Goal: Transaction & Acquisition: Download file/media

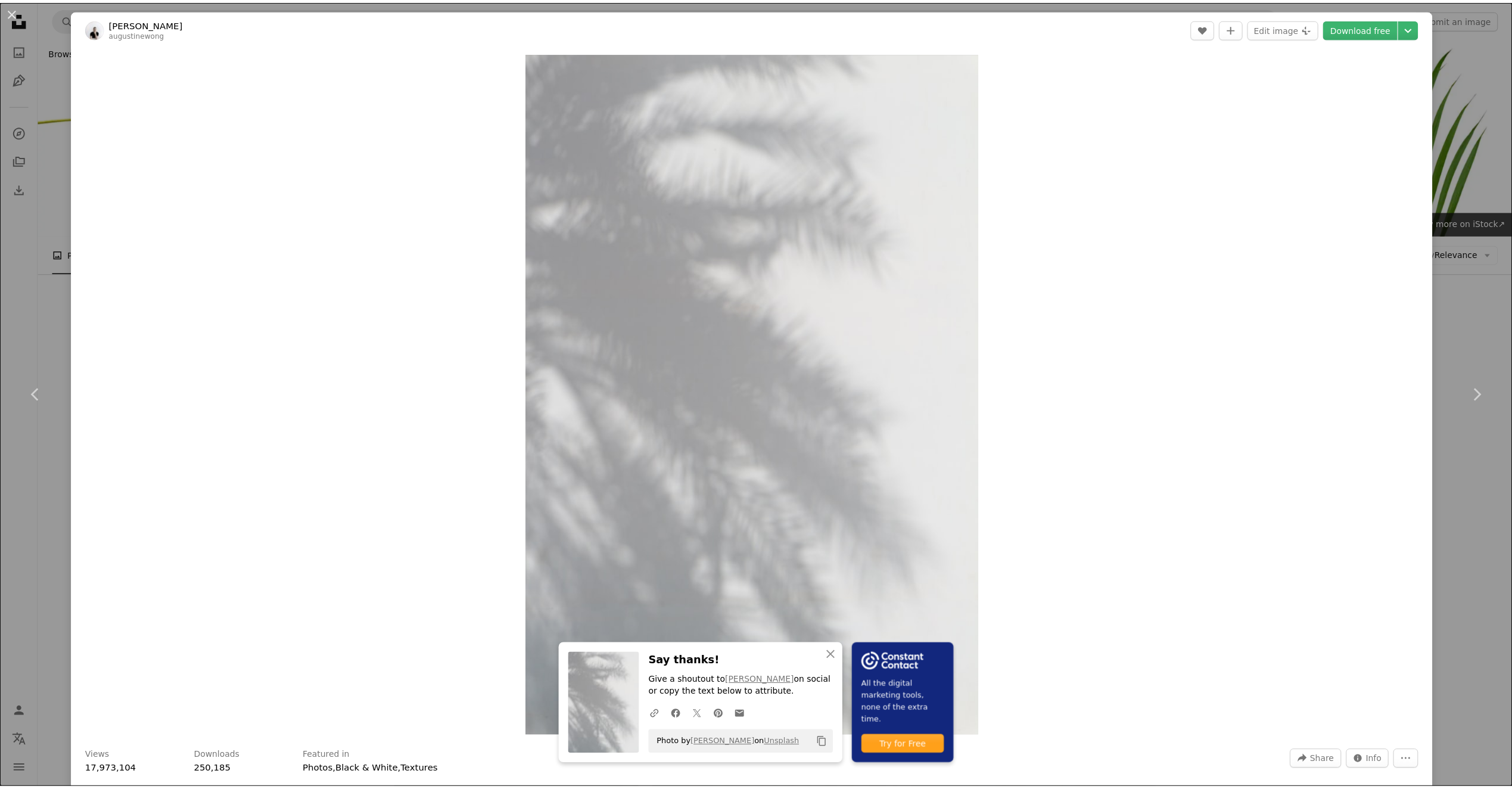
scroll to position [5393, 0]
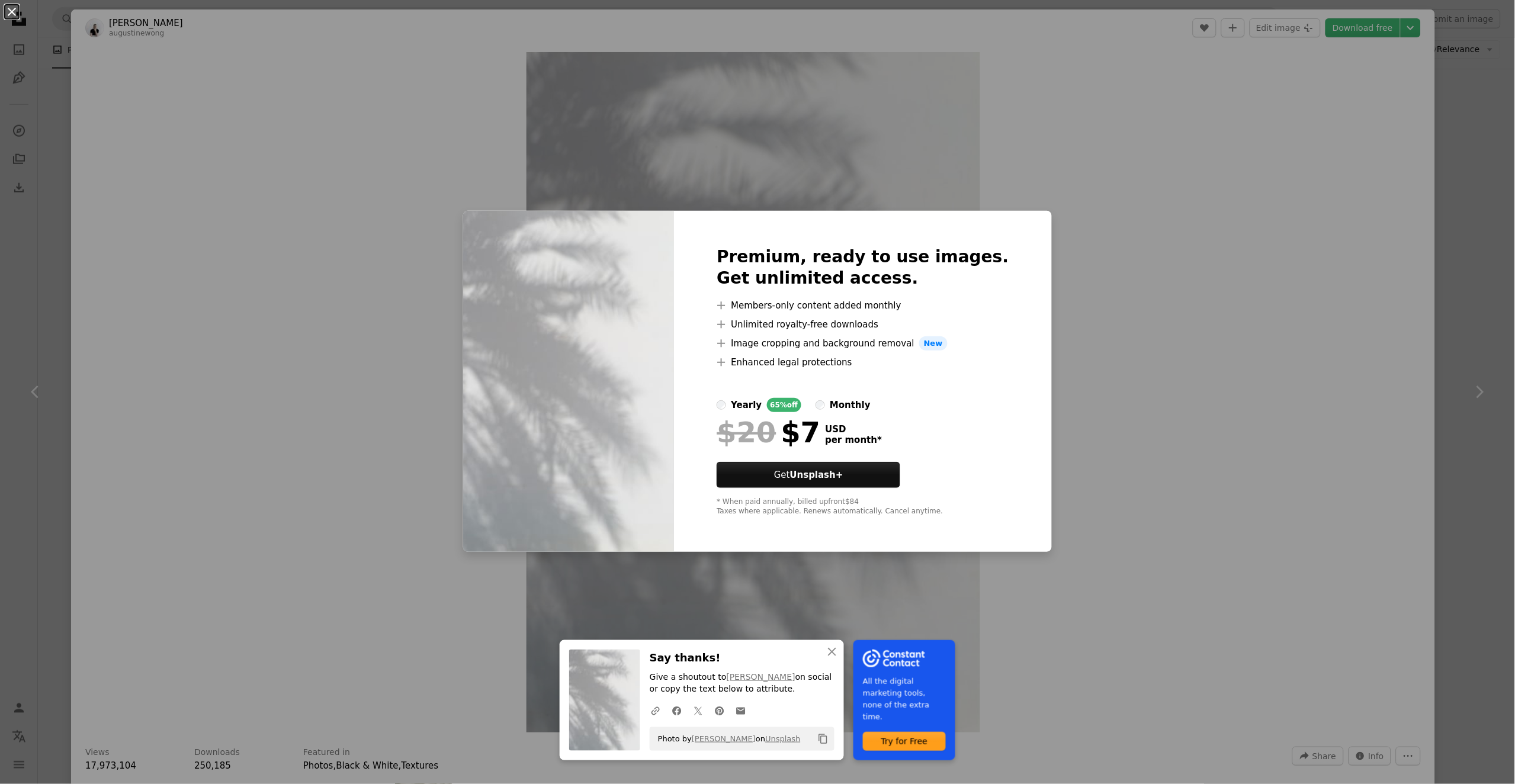
click at [13, 8] on button "An X shape" at bounding box center [12, 12] width 14 height 14
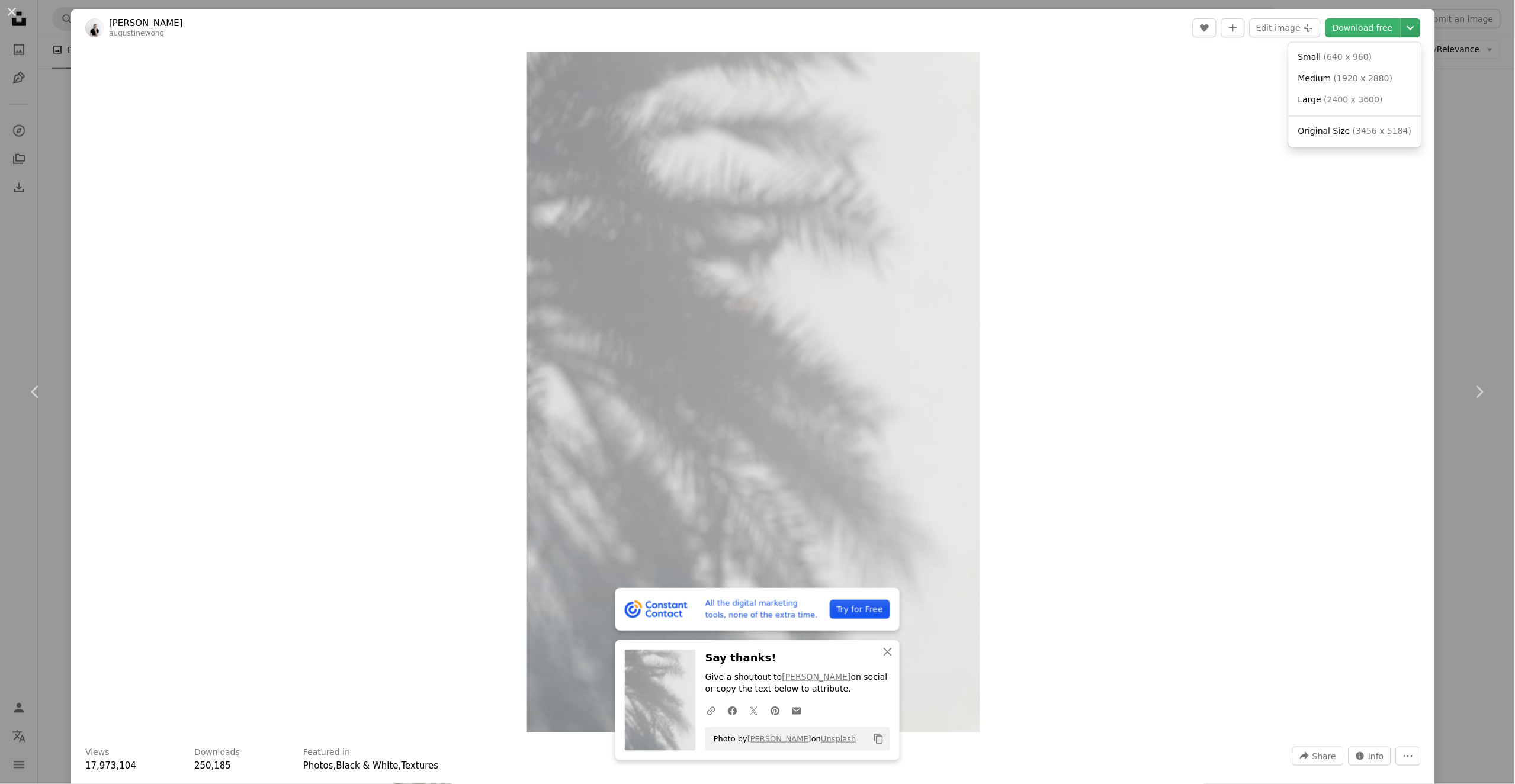
click at [1402, 24] on icon "Chevron down" at bounding box center [1411, 28] width 19 height 14
click at [1323, 127] on span "Original Size" at bounding box center [1324, 131] width 52 height 10
click at [881, 654] on icon "An X shape" at bounding box center [888, 652] width 14 height 14
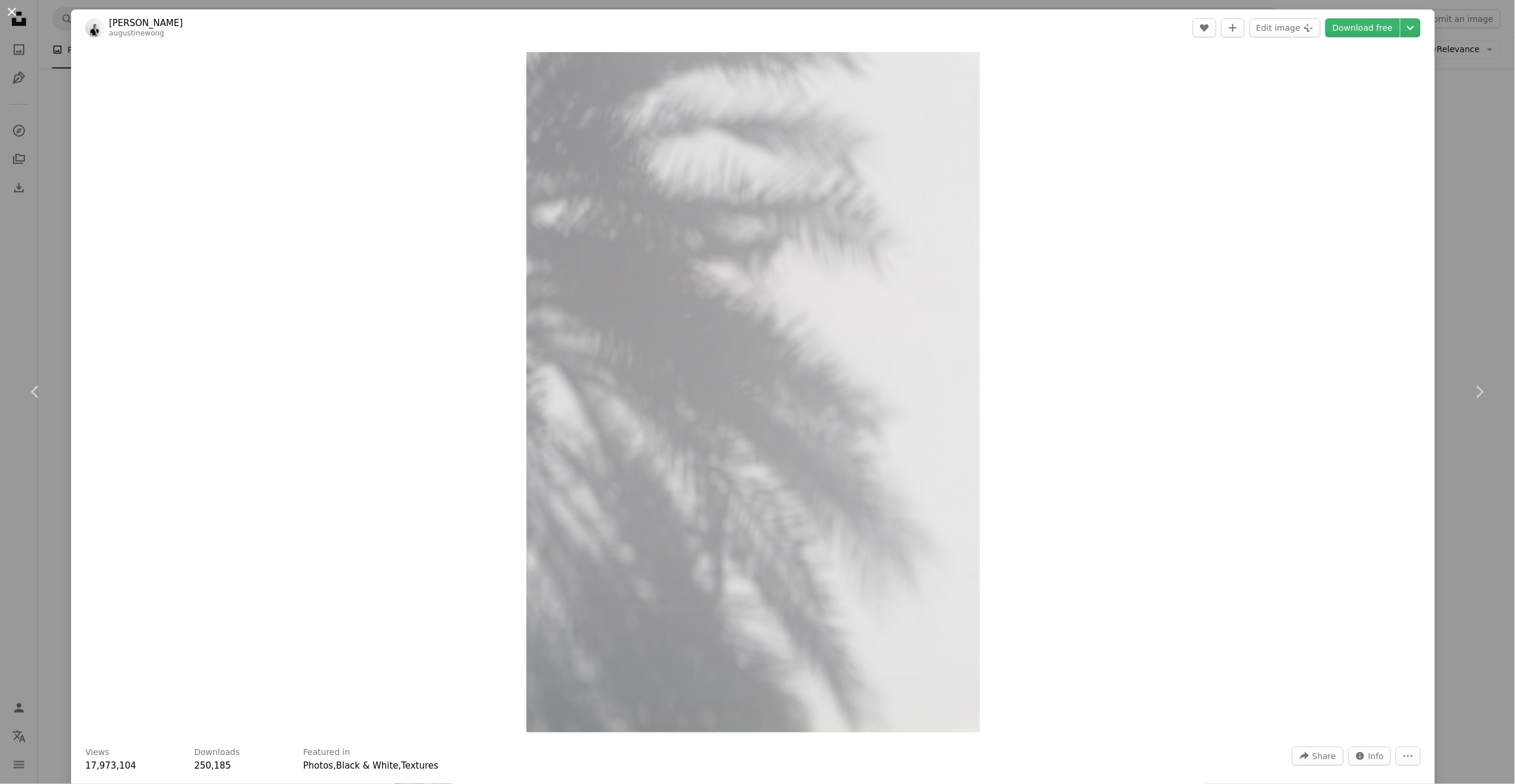
click at [13, 4] on button "An X shape" at bounding box center [12, 12] width 14 height 14
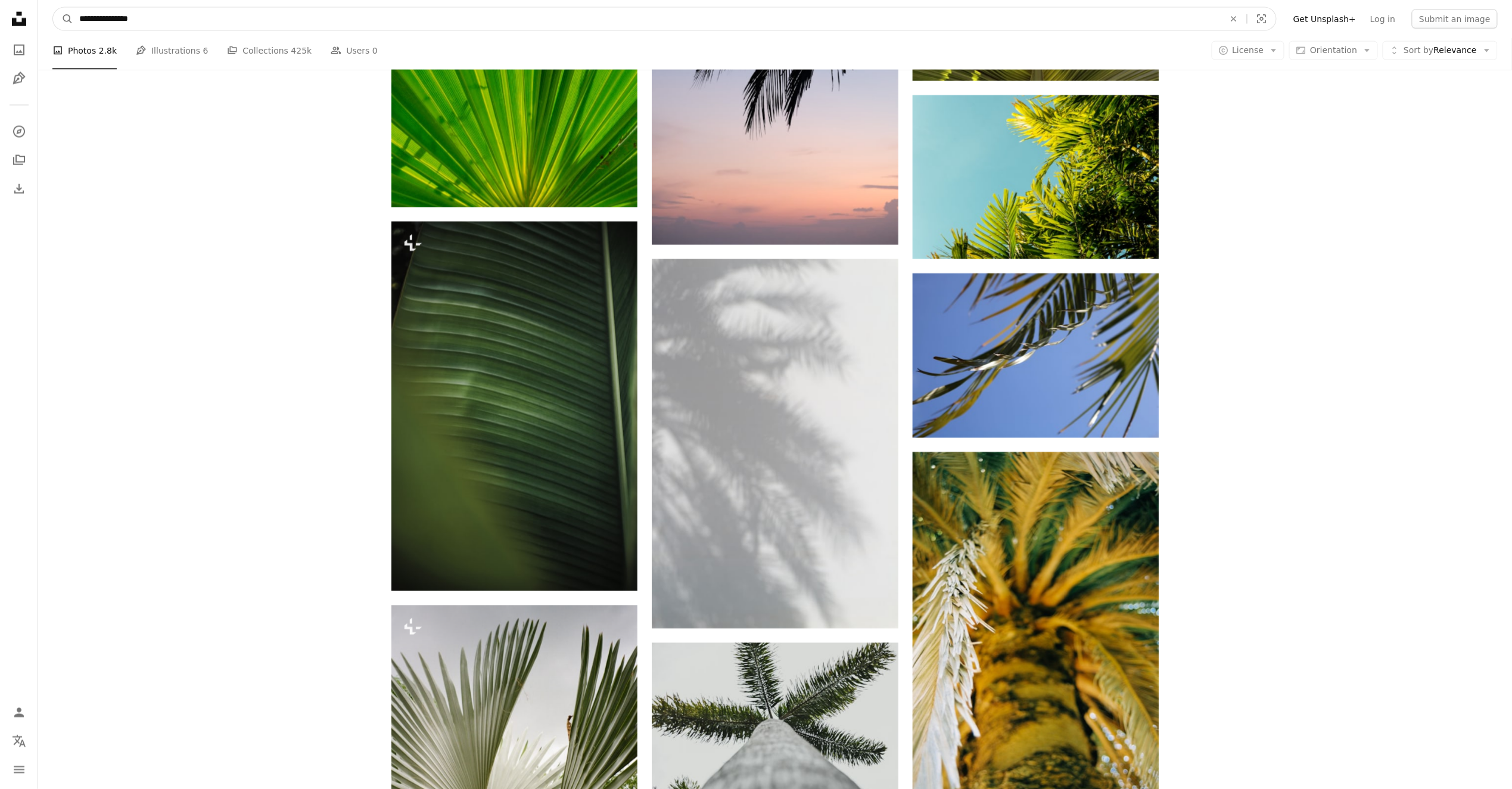
drag, startPoint x: 151, startPoint y: 12, endPoint x: 186, endPoint y: 1, distance: 36.7
click at [153, 12] on input "**********" at bounding box center [647, 19] width 1147 height 23
type input "**********"
click button "A magnifying glass" at bounding box center [62, 19] width 20 height 23
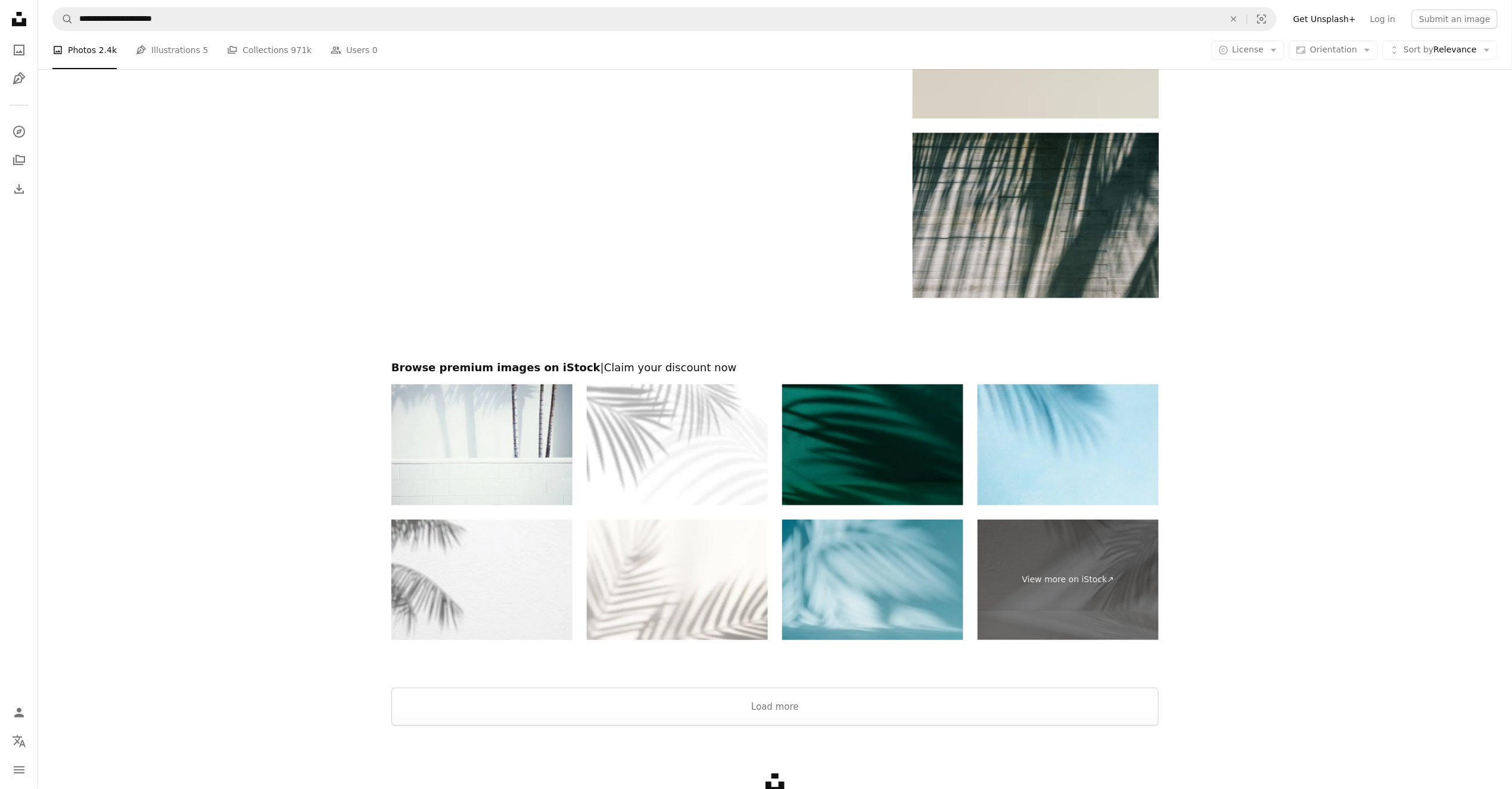
scroll to position [2458, 0]
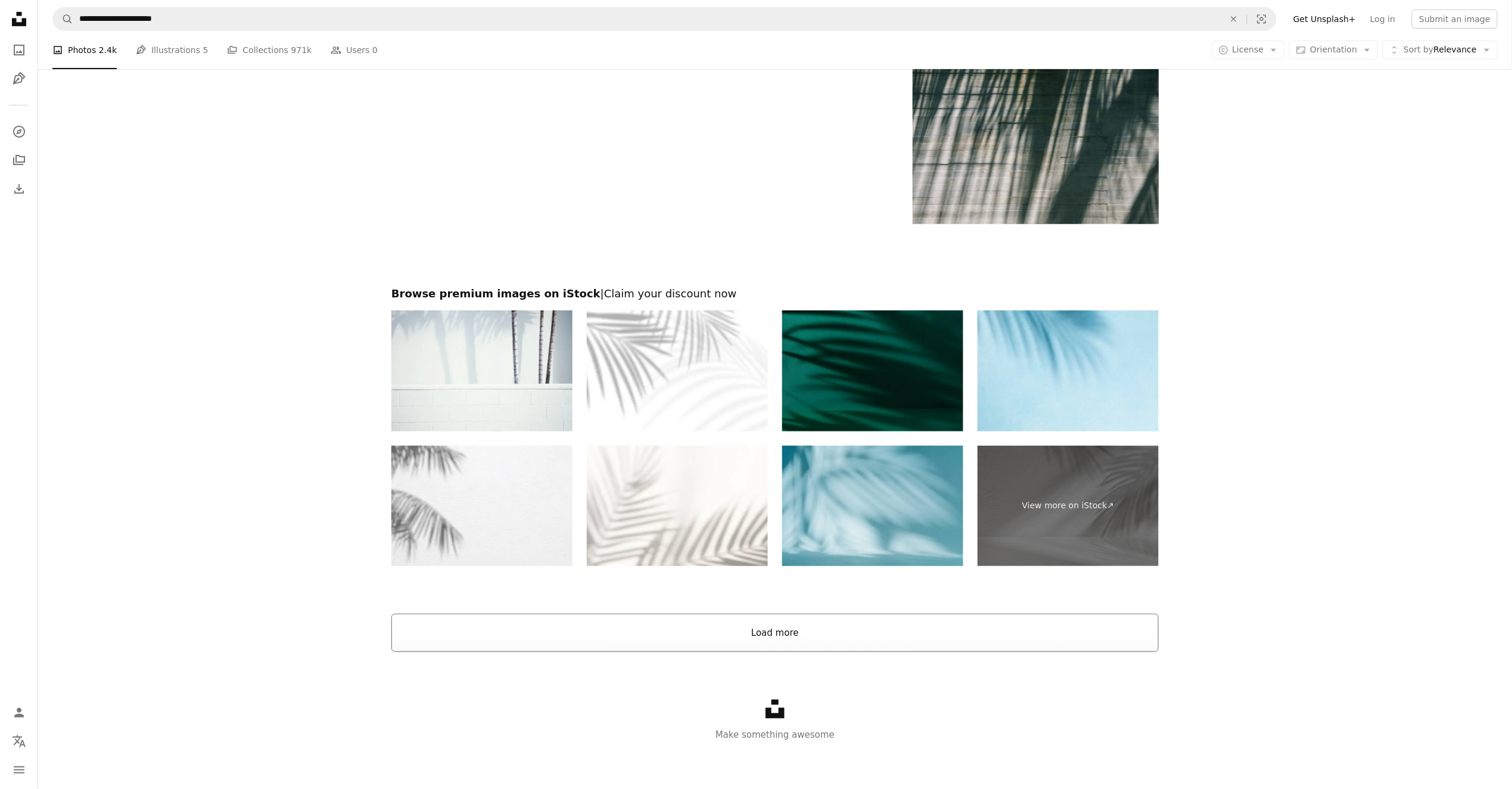
click at [785, 634] on button "Load more" at bounding box center [775, 632] width 767 height 38
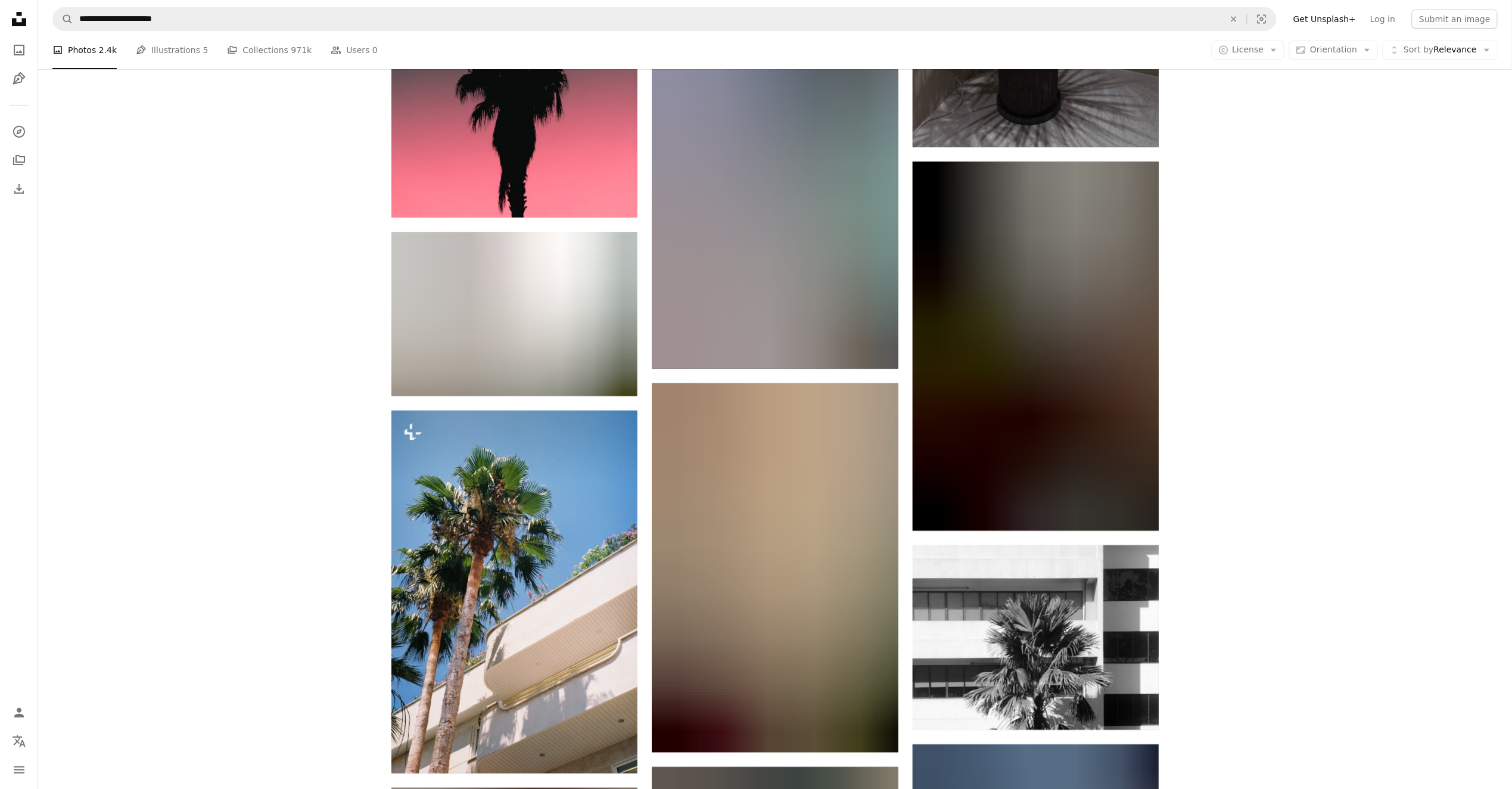
scroll to position [21101, 0]
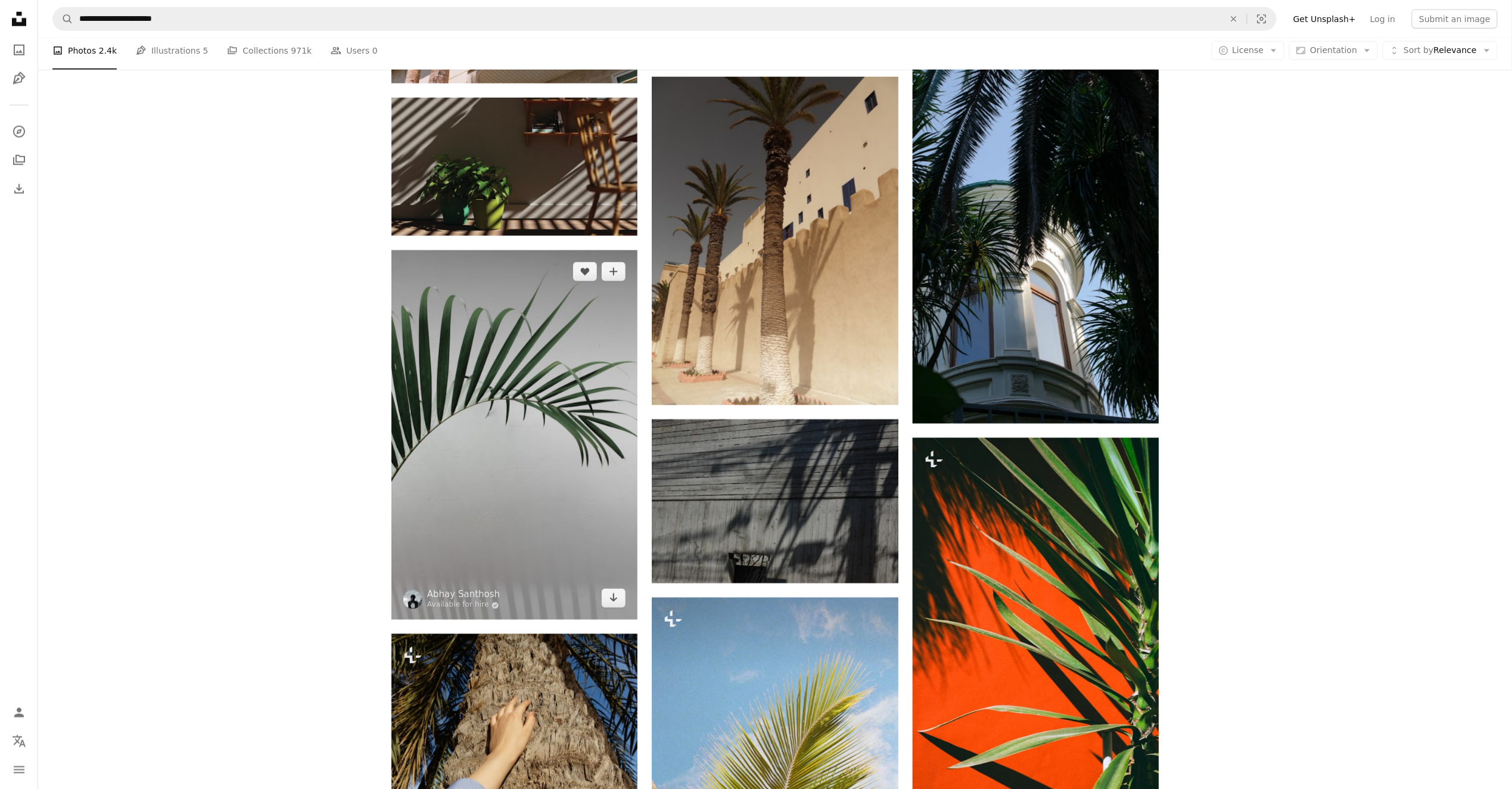
click at [439, 437] on img at bounding box center [515, 434] width 246 height 369
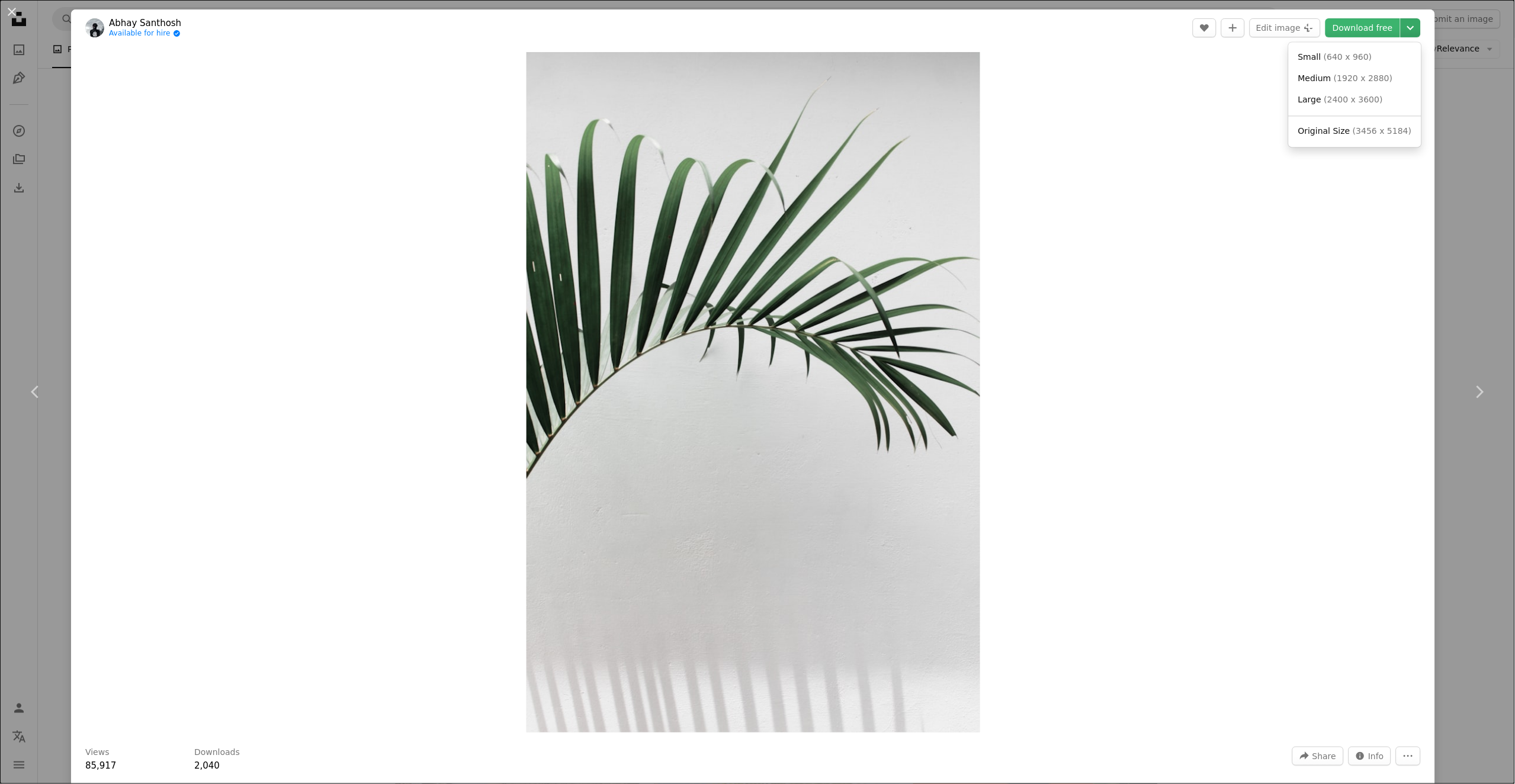
click at [1407, 28] on icon "Choose download size" at bounding box center [1411, 28] width 7 height 4
click at [1331, 130] on span "Original Size" at bounding box center [1324, 131] width 52 height 10
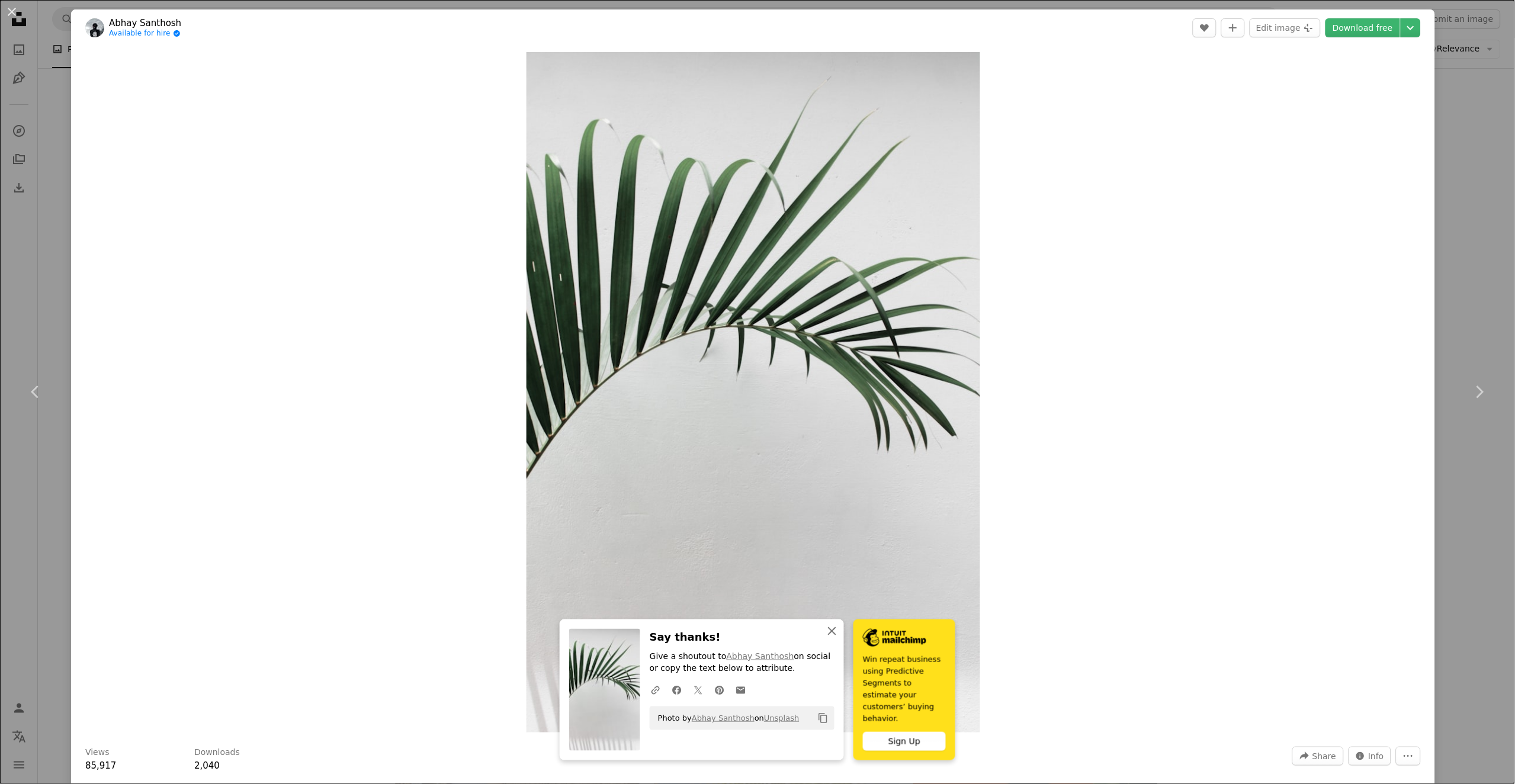
click at [831, 639] on icon "An X shape" at bounding box center [832, 632] width 14 height 14
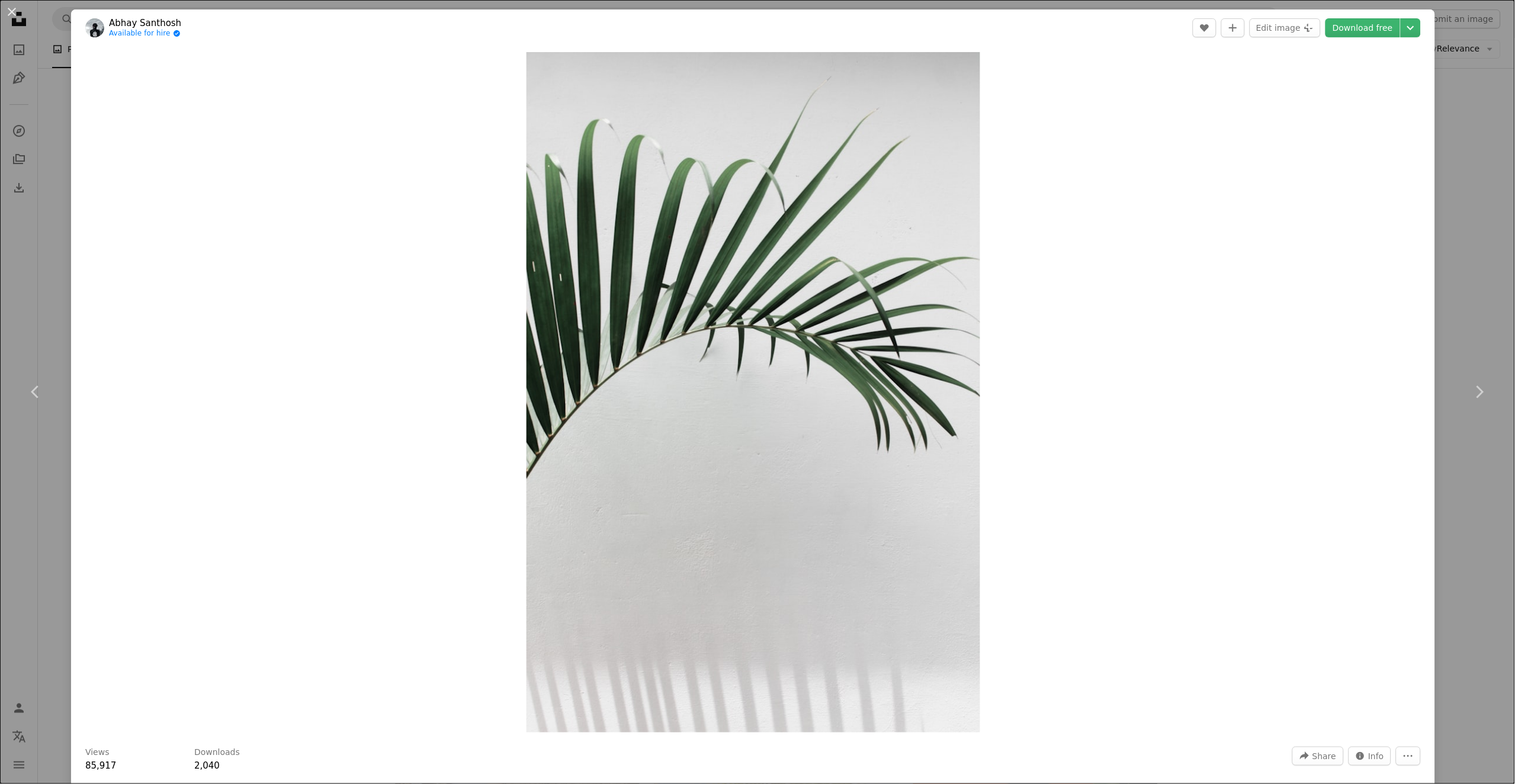
drag, startPoint x: 16, startPoint y: 12, endPoint x: 978, endPoint y: 236, distance: 987.7
click at [19, 13] on button "An X shape" at bounding box center [12, 12] width 14 height 14
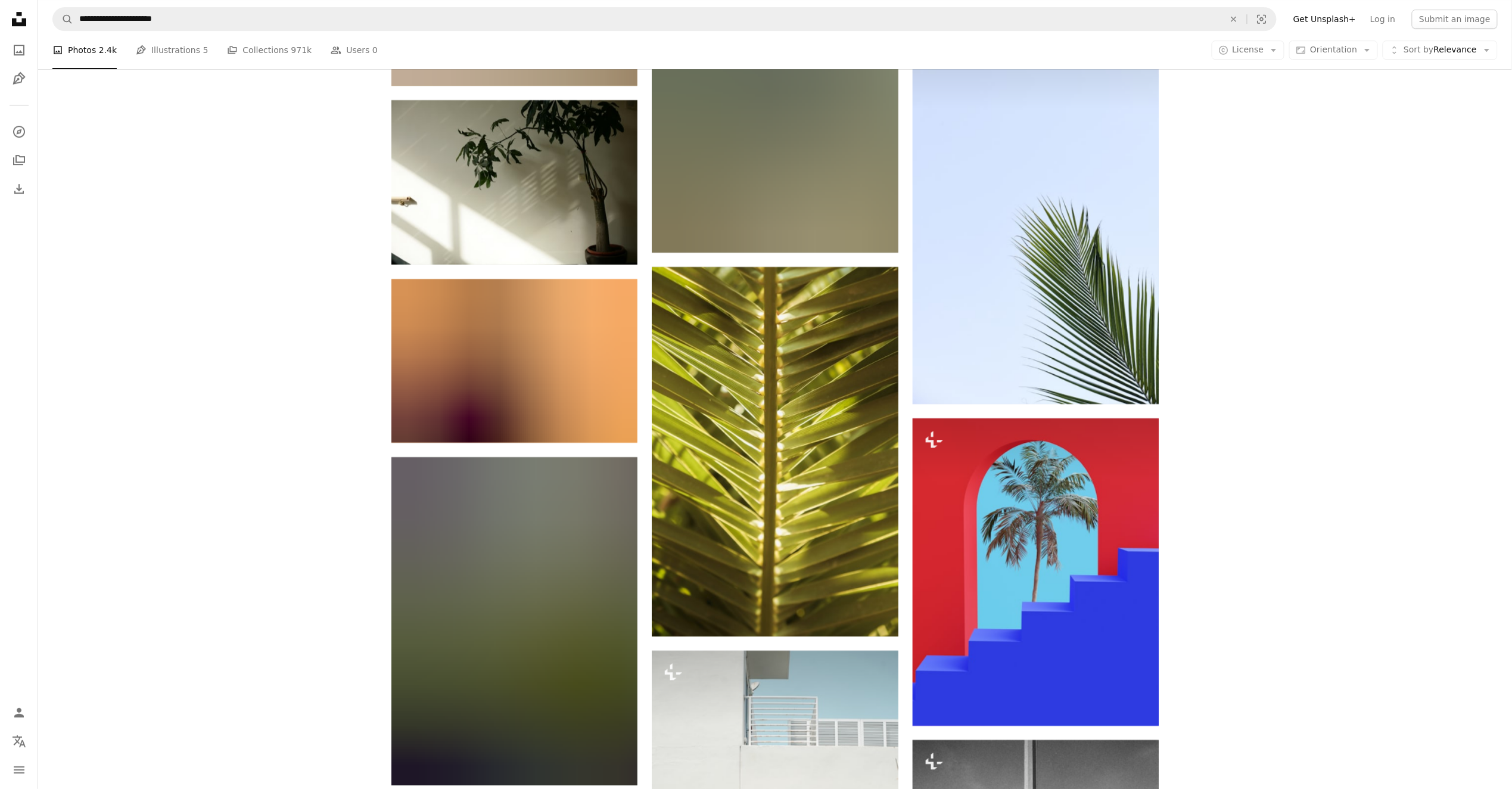
scroll to position [48030, 0]
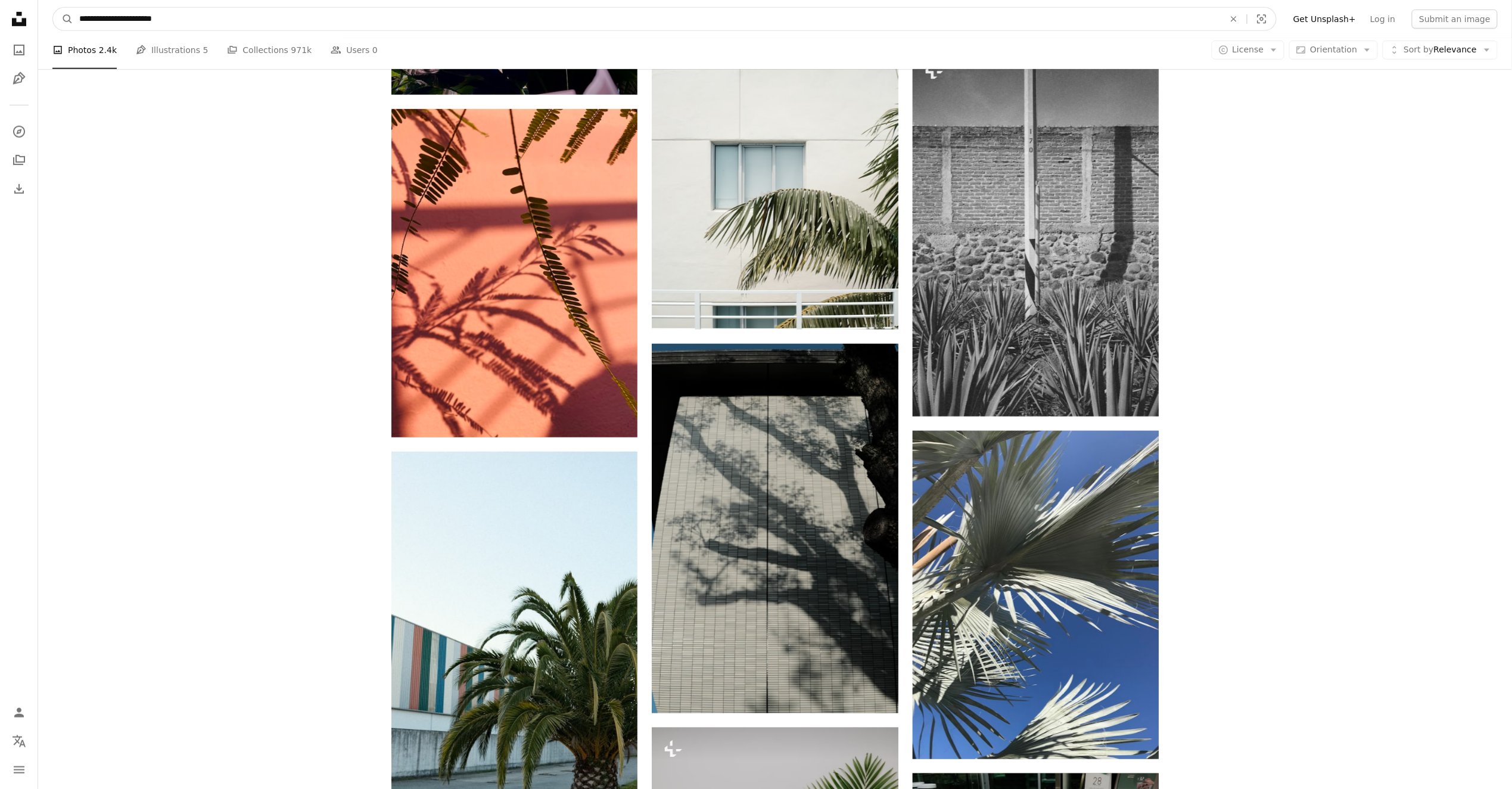
click at [189, 18] on input "**********" at bounding box center [647, 19] width 1147 height 23
click at [81, 20] on input "**********" at bounding box center [647, 19] width 1147 height 23
type input "**********"
click at [53, 8] on button "A magnifying glass" at bounding box center [62, 19] width 20 height 23
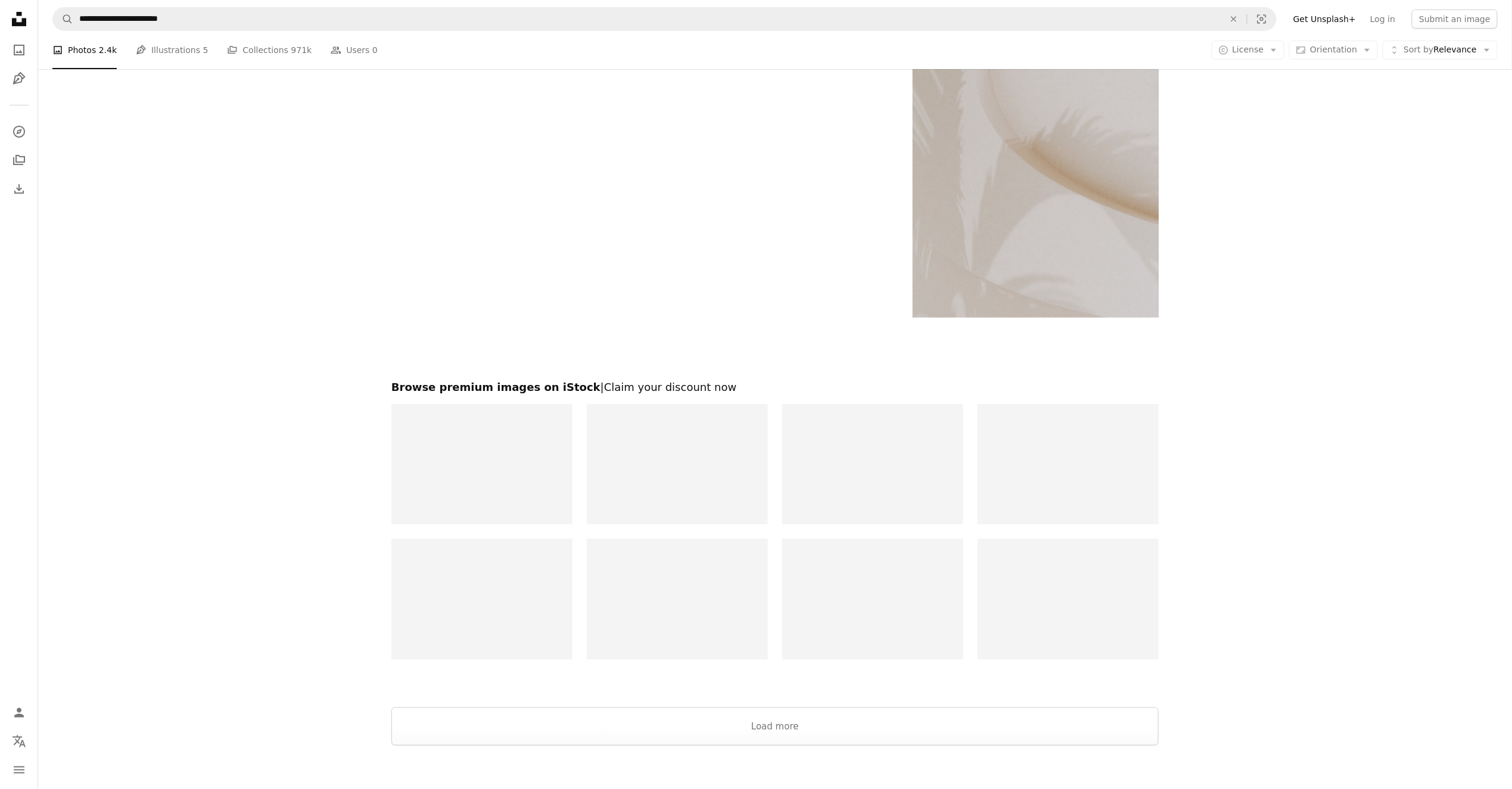
scroll to position [2507, 0]
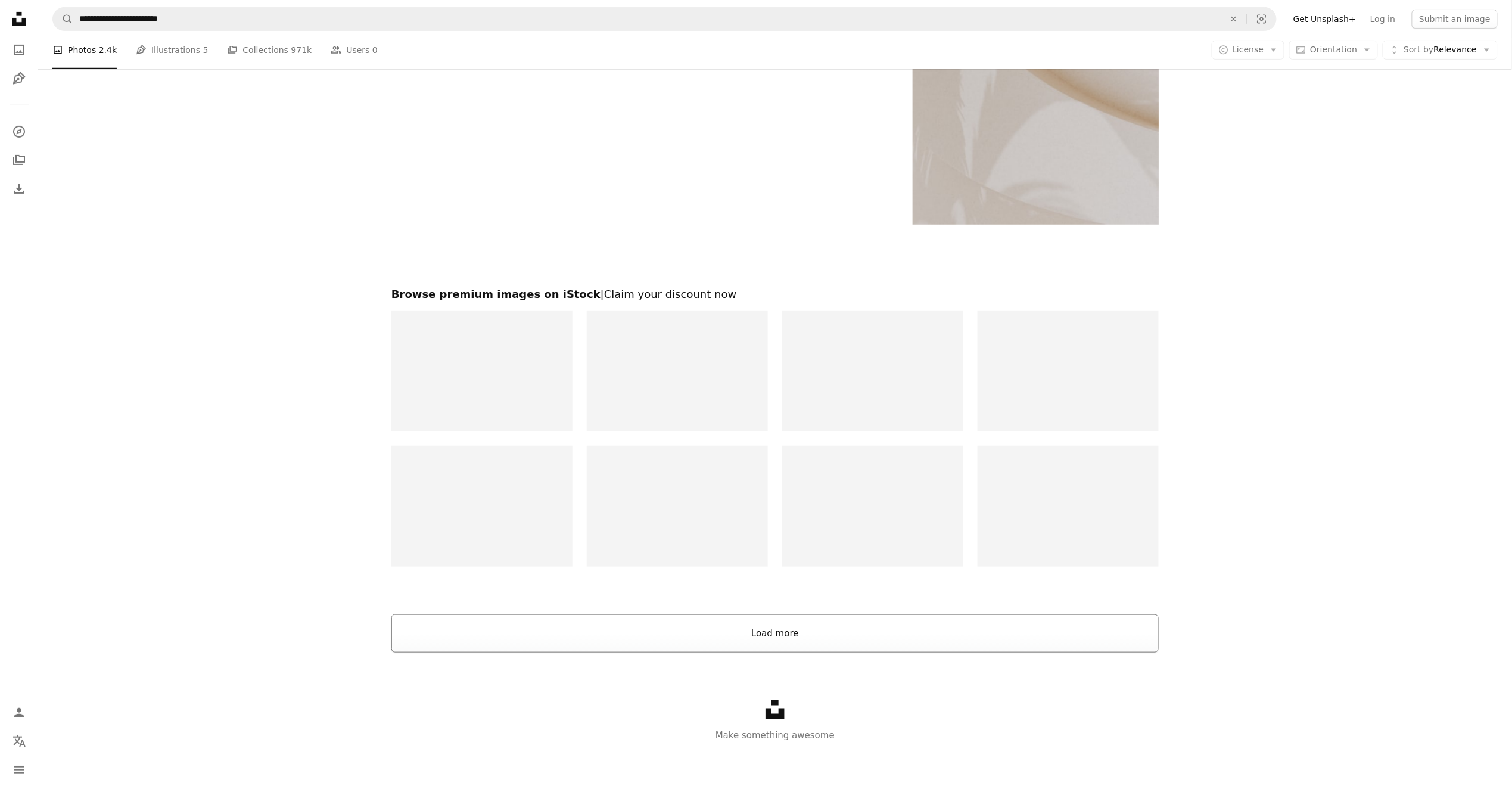
click at [789, 637] on button "Load more" at bounding box center [775, 633] width 767 height 38
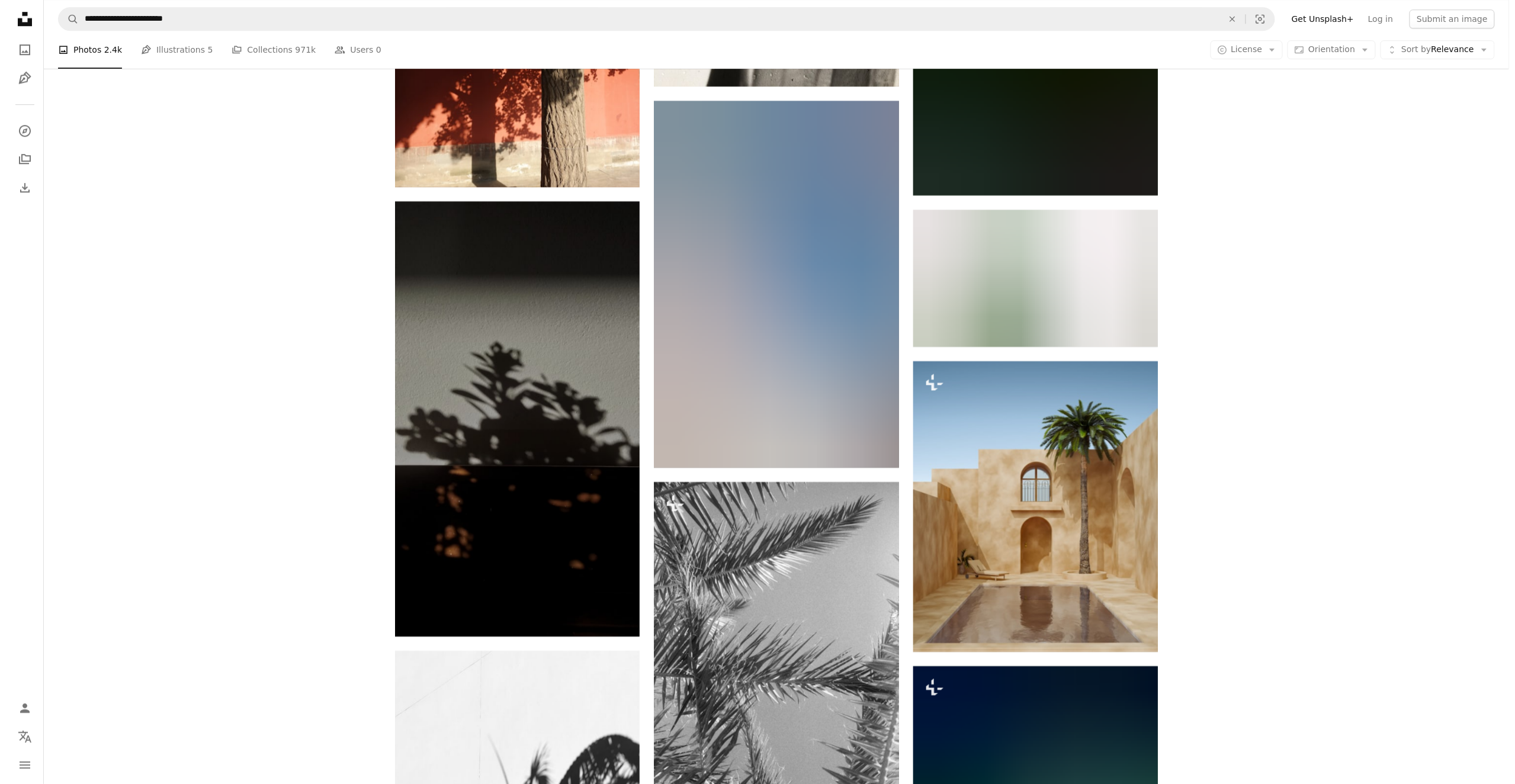
scroll to position [32679, 0]
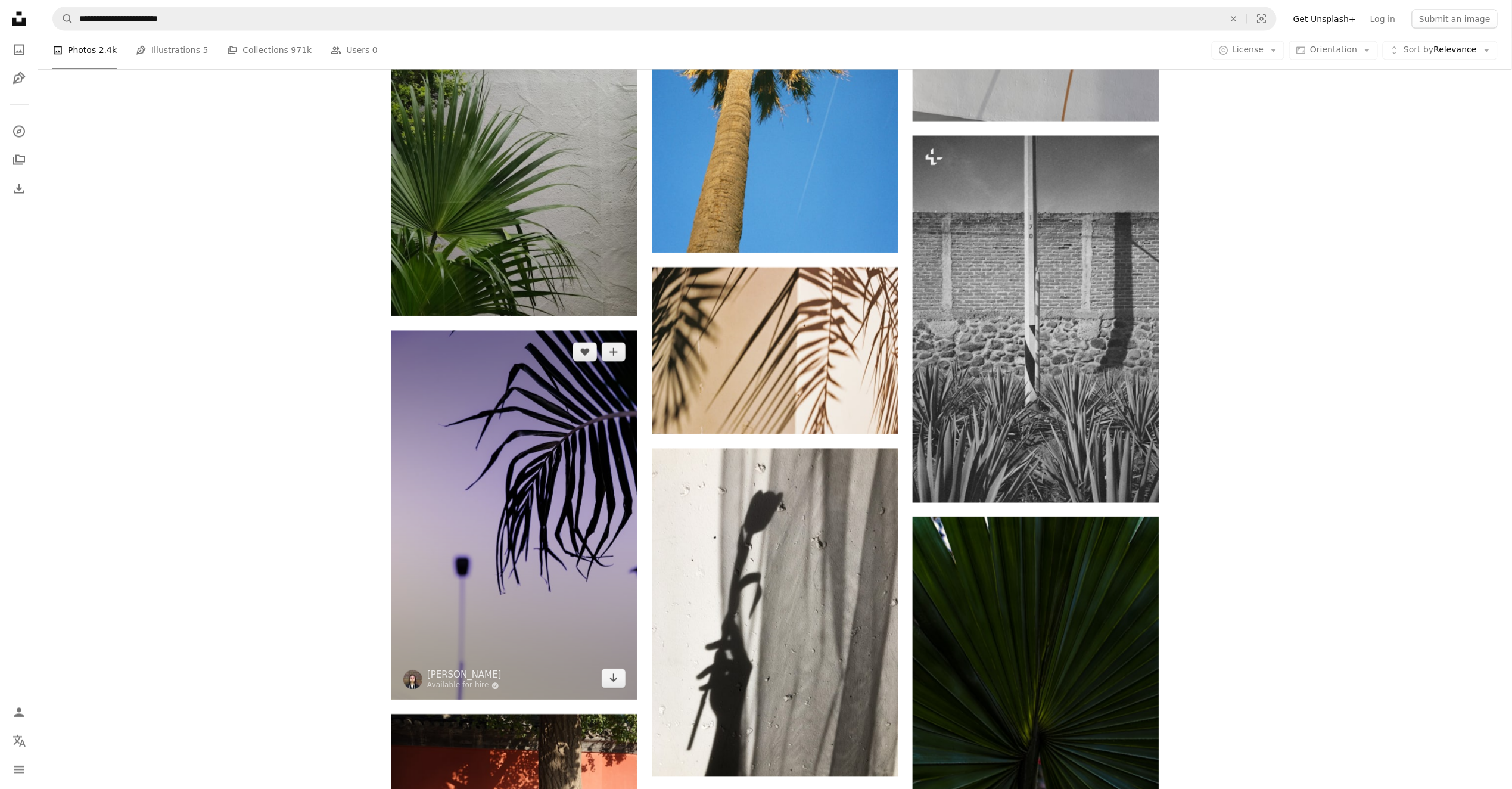
click at [558, 487] on img at bounding box center [515, 515] width 246 height 369
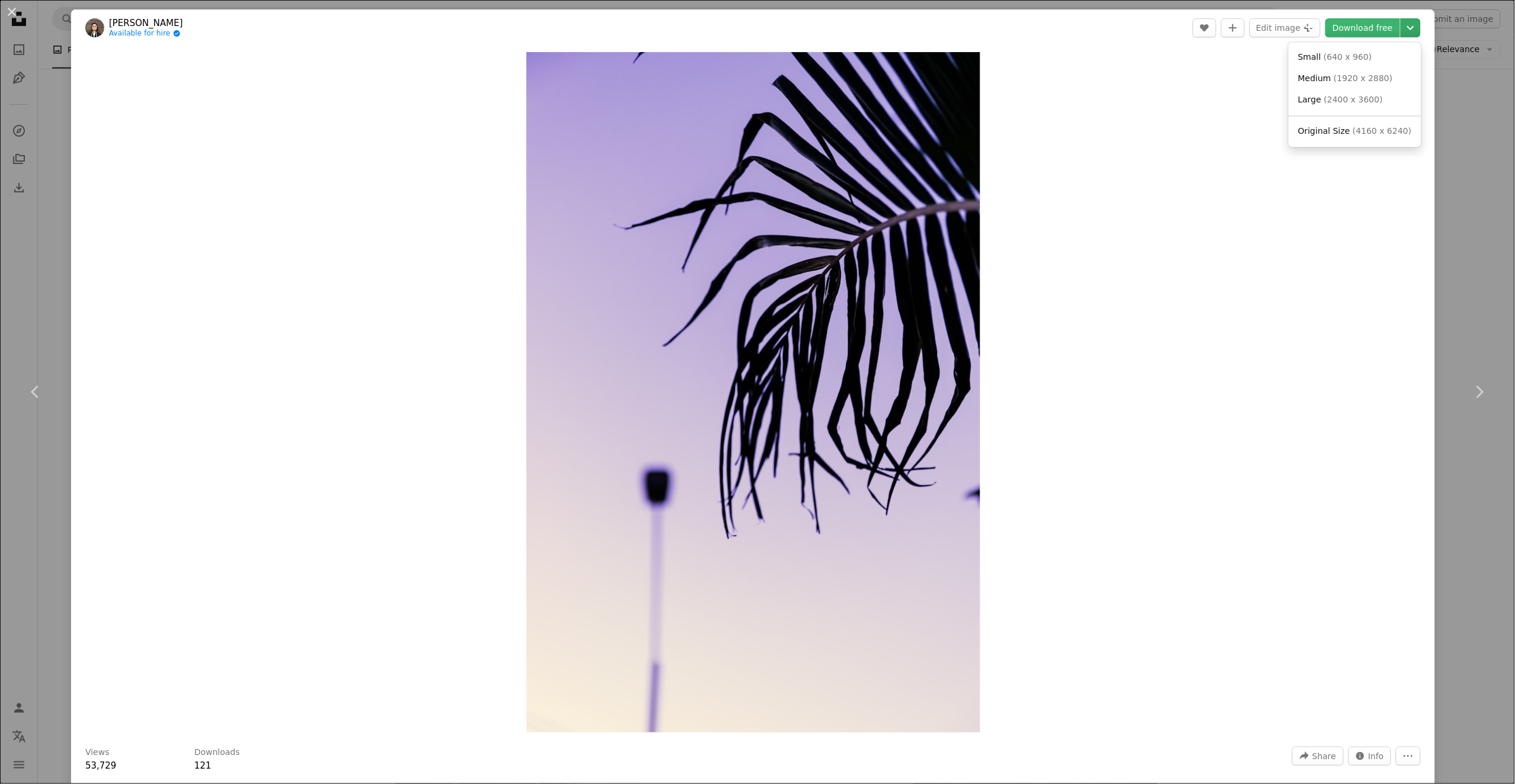
click at [1402, 31] on icon "Chevron down" at bounding box center [1411, 28] width 19 height 14
click at [1353, 131] on span "( 4160 x 6240 )" at bounding box center [1382, 131] width 59 height 10
